Goal: Task Accomplishment & Management: Complete application form

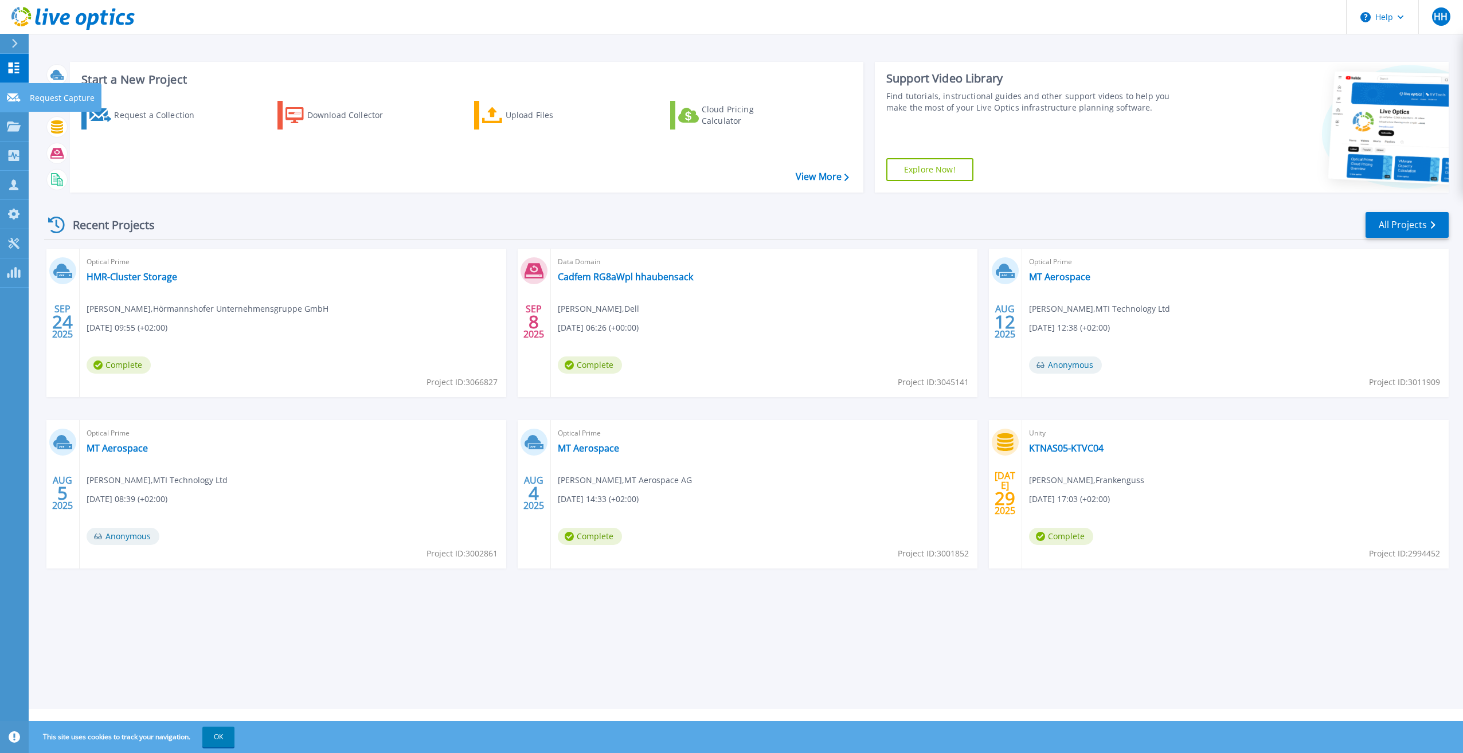
click at [50, 103] on p "Request Capture" at bounding box center [62, 98] width 65 height 30
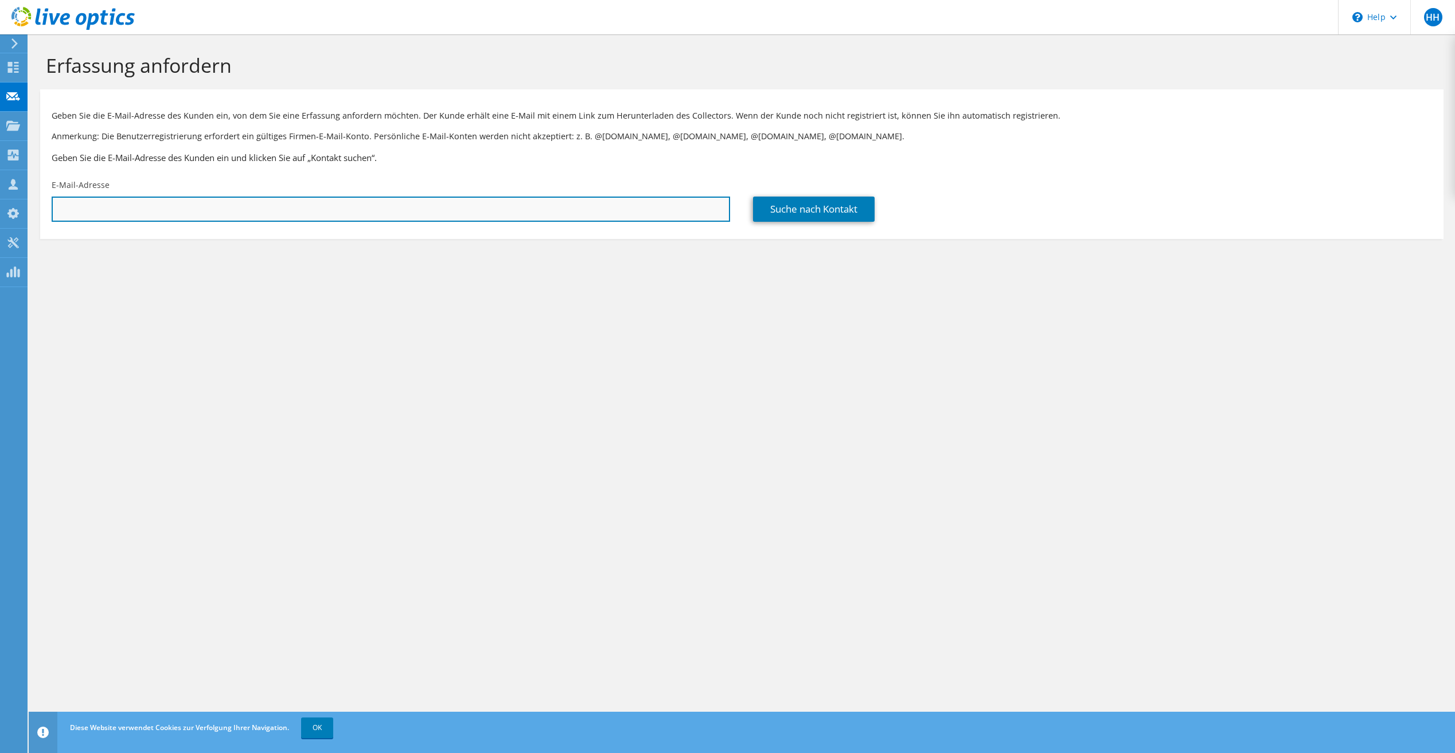
click at [329, 205] on input "text" at bounding box center [391, 209] width 678 height 25
click at [500, 214] on input "text" at bounding box center [391, 209] width 678 height 25
click at [297, 208] on input "text" at bounding box center [391, 209] width 678 height 25
paste input "roger.riege@dfv.de"
type input "roger.riege@dfv.de"
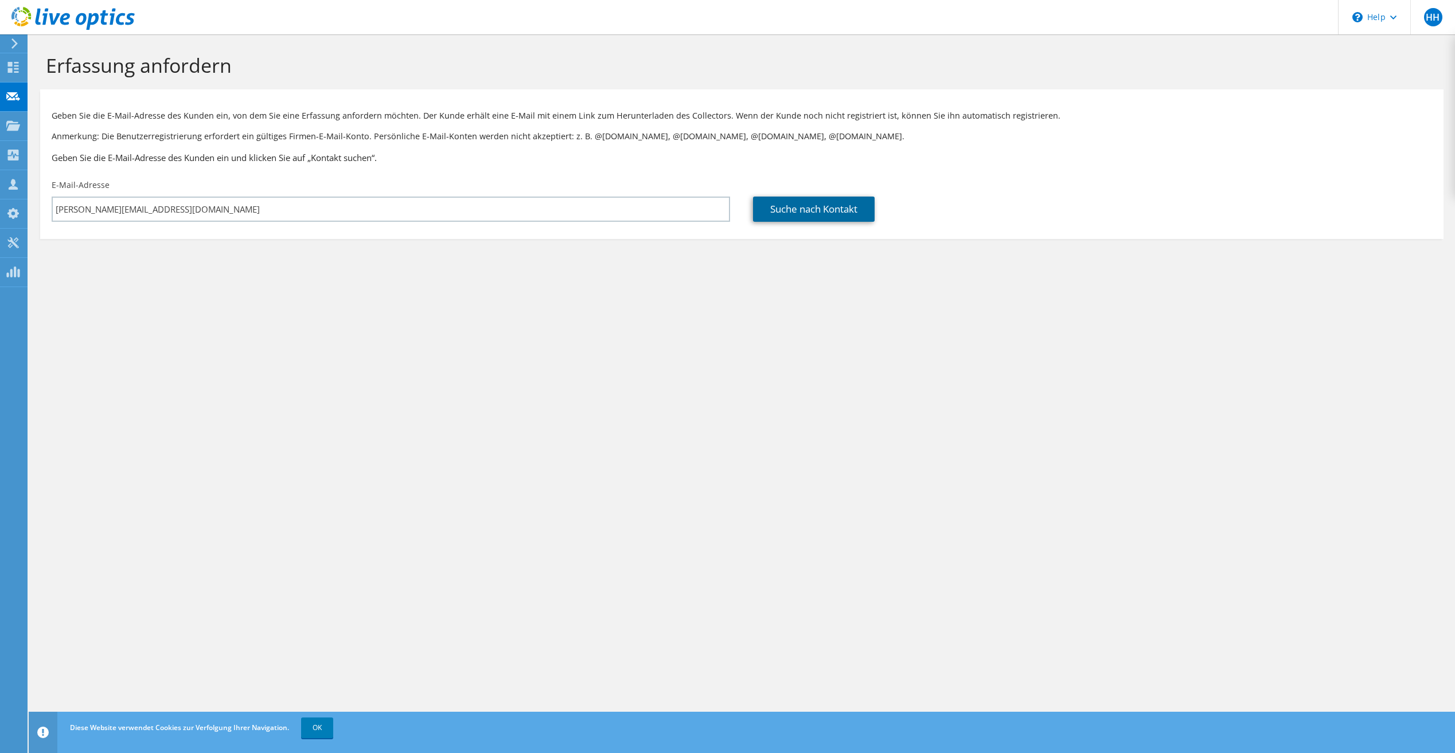
click at [831, 206] on link "Suche nach Kontakt" at bounding box center [814, 209] width 122 height 25
type input "Deutscher Fachverlag GmbH"
type input "Roger"
type input "Riege"
type input "[GEOGRAPHIC_DATA]"
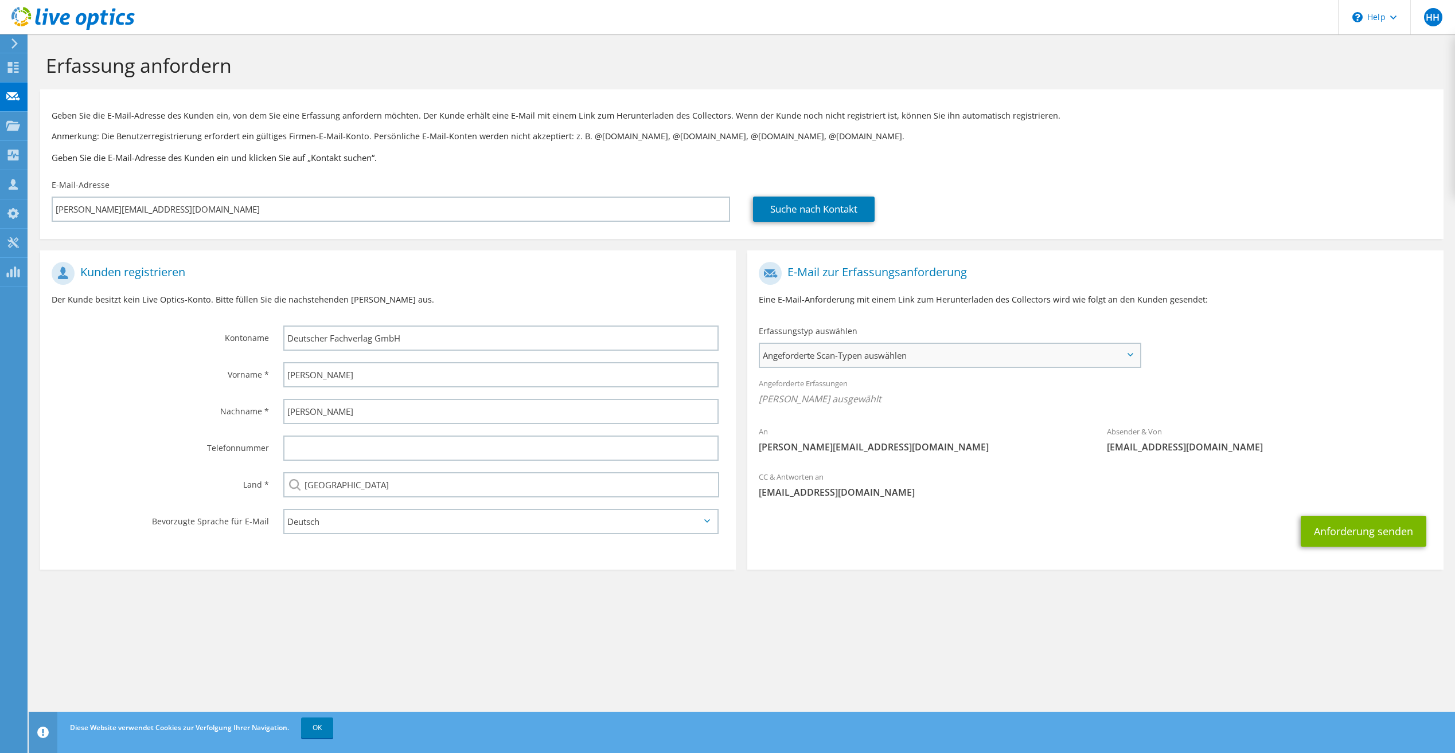
click at [937, 359] on span "Angeforderte Scan-Typen auswählen" at bounding box center [949, 355] width 379 height 23
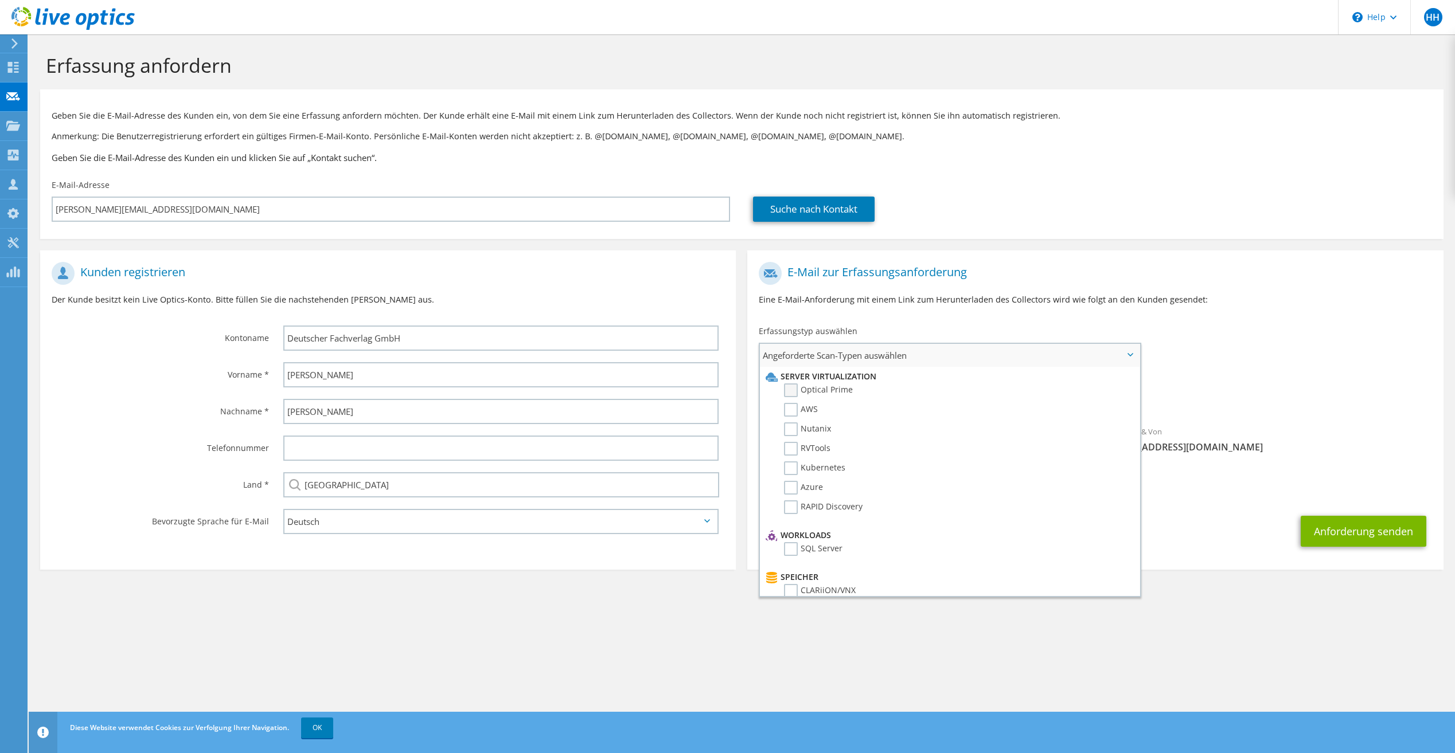
click at [795, 392] on label "Optical Prime" at bounding box center [818, 391] width 69 height 14
click at [0, 0] on input "Optical Prime" at bounding box center [0, 0] width 0 height 0
click at [1330, 534] on button "Anforderung senden" at bounding box center [1363, 535] width 126 height 31
